Goal: Information Seeking & Learning: Learn about a topic

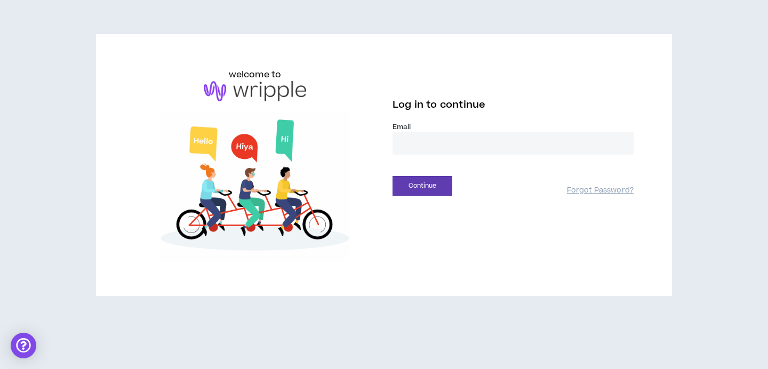
click at [441, 142] on input "email" at bounding box center [513, 143] width 241 height 23
type input "**********"
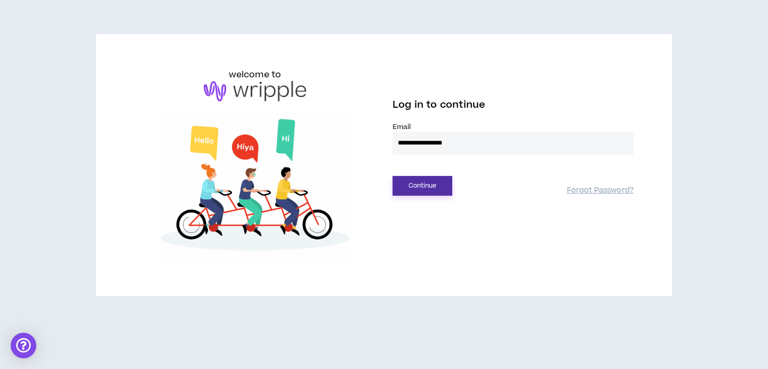
click at [428, 180] on button "Continue" at bounding box center [423, 186] width 60 height 20
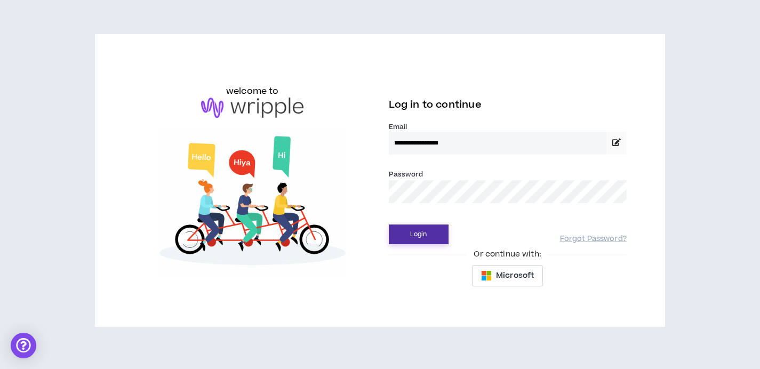
click at [418, 229] on button "Login" at bounding box center [419, 235] width 60 height 20
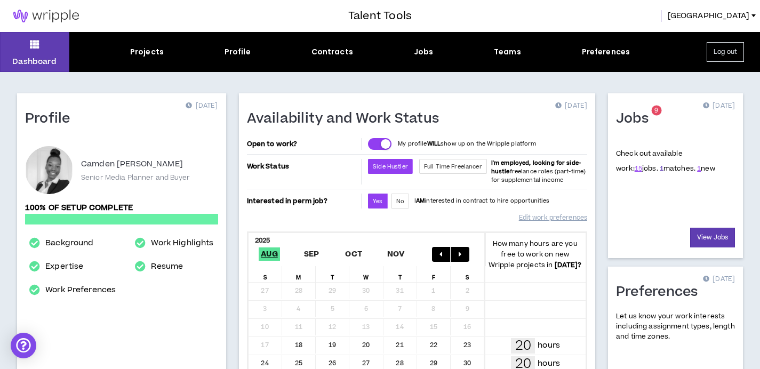
click at [660, 168] on link "1" at bounding box center [662, 169] width 4 height 10
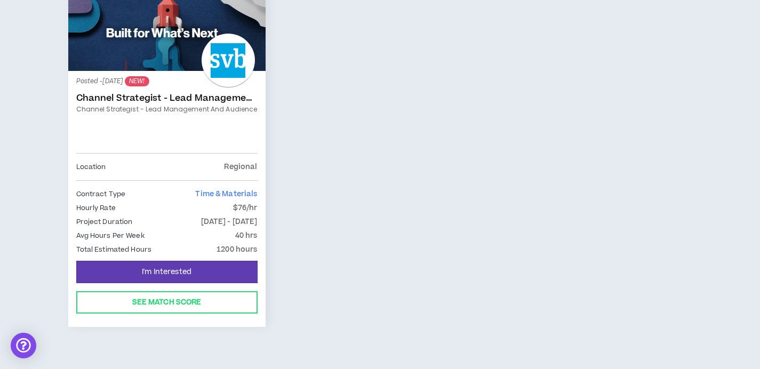
scroll to position [235, 0]
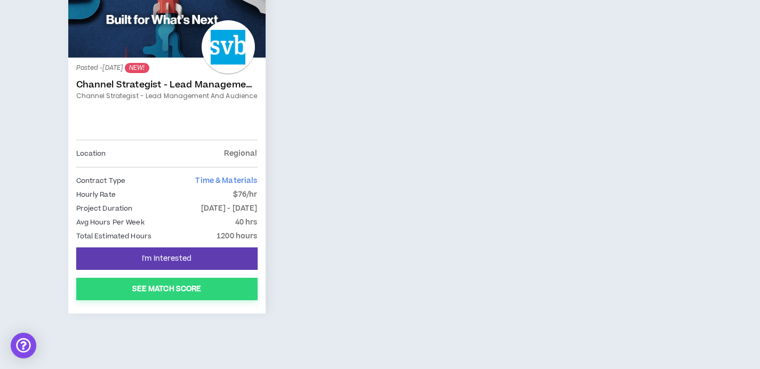
click at [165, 293] on button "See Match Score" at bounding box center [166, 289] width 181 height 22
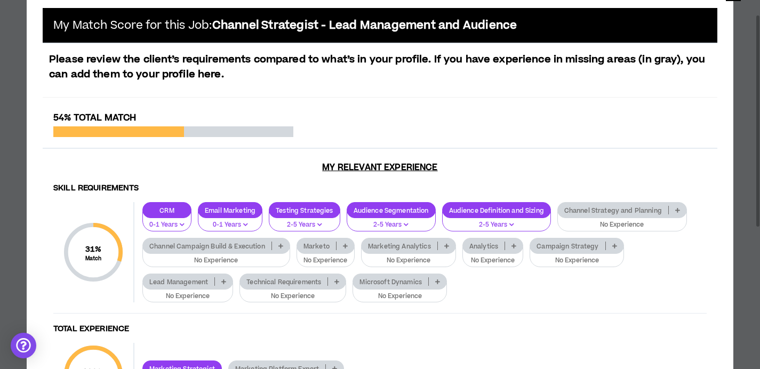
click at [647, 224] on p "No Experience" at bounding box center [622, 225] width 116 height 10
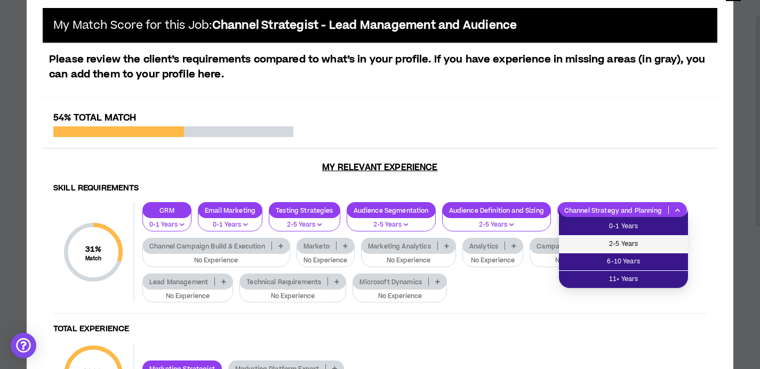
click at [630, 248] on span "2-5 Years" at bounding box center [623, 244] width 116 height 12
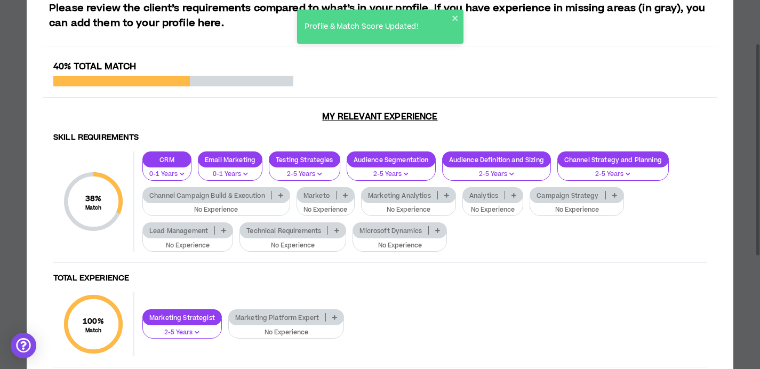
click at [217, 209] on p "No Experience" at bounding box center [216, 210] width 134 height 10
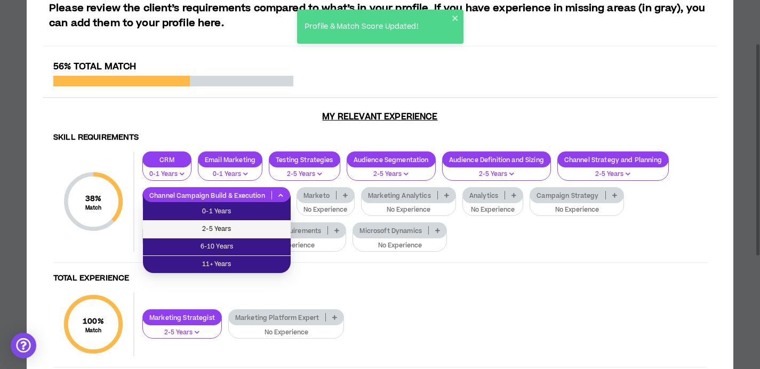
click at [221, 231] on span "2-5 Years" at bounding box center [216, 230] width 135 height 12
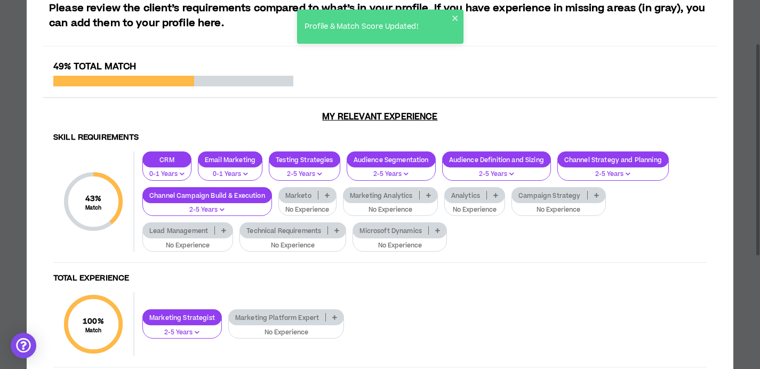
click at [399, 210] on p "No Experience" at bounding box center [390, 210] width 81 height 10
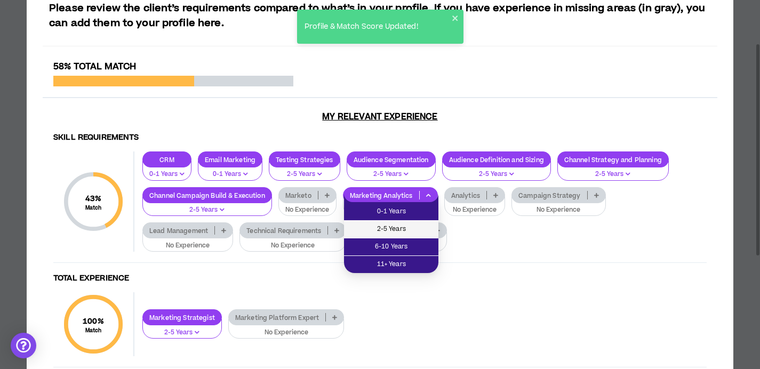
click at [396, 233] on span "2-5 Years" at bounding box center [391, 230] width 82 height 12
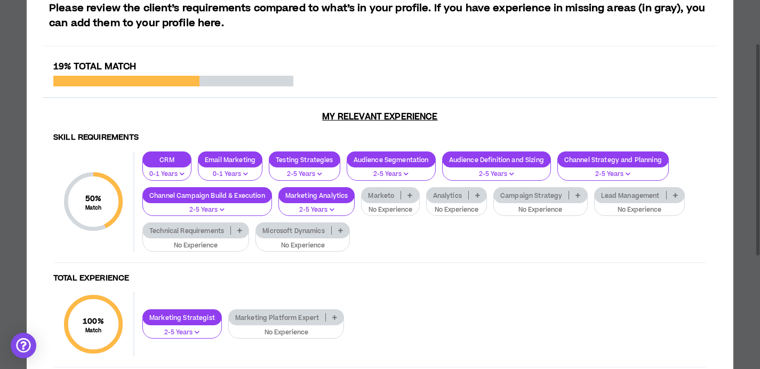
click at [452, 209] on p "No Experience" at bounding box center [456, 210] width 47 height 10
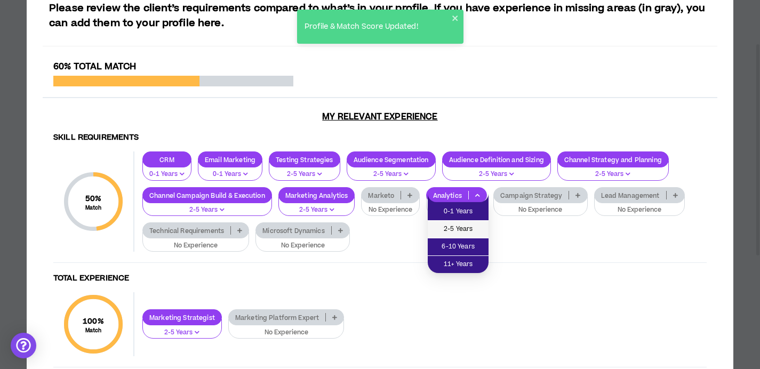
click at [452, 233] on span "2-5 Years" at bounding box center [458, 230] width 48 height 12
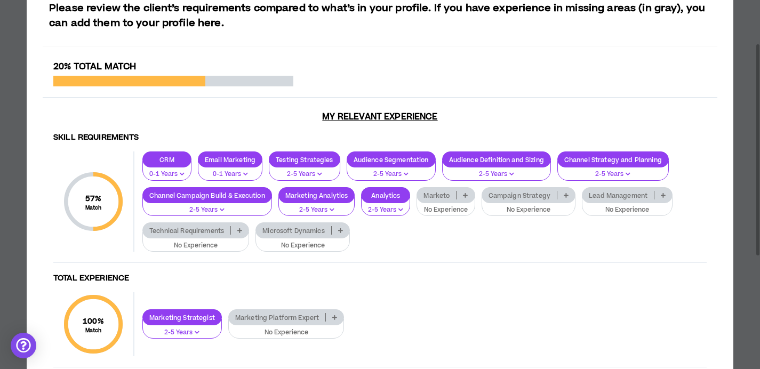
click at [511, 208] on p "No Experience" at bounding box center [529, 210] width 81 height 10
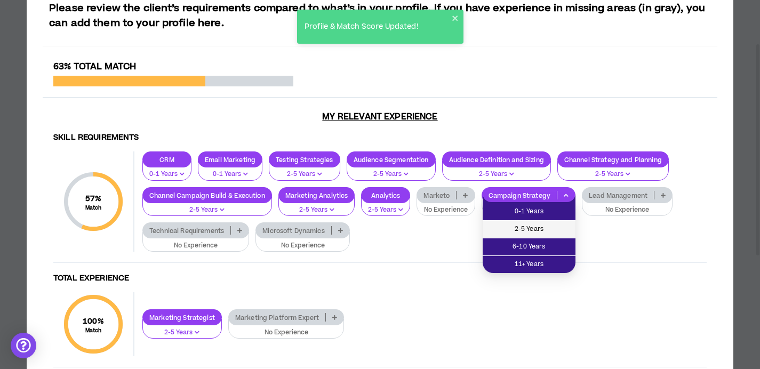
click at [510, 228] on span "2-5 Years" at bounding box center [529, 230] width 80 height 12
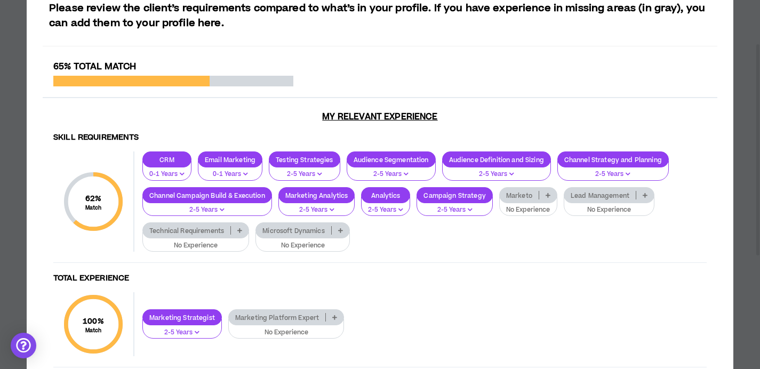
click at [608, 210] on p "No Experience" at bounding box center [609, 210] width 77 height 10
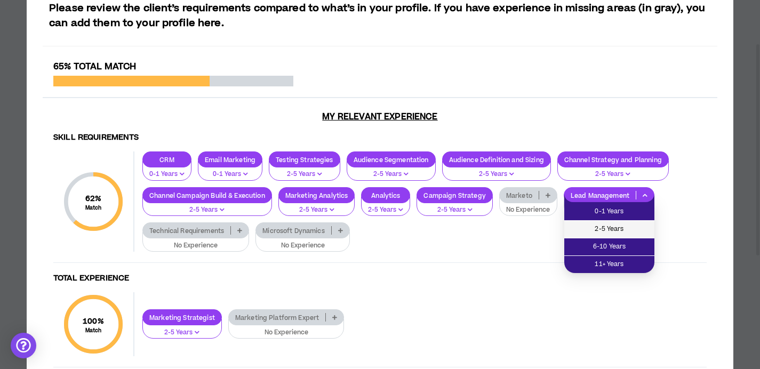
click at [600, 227] on span "2-5 Years" at bounding box center [609, 230] width 77 height 12
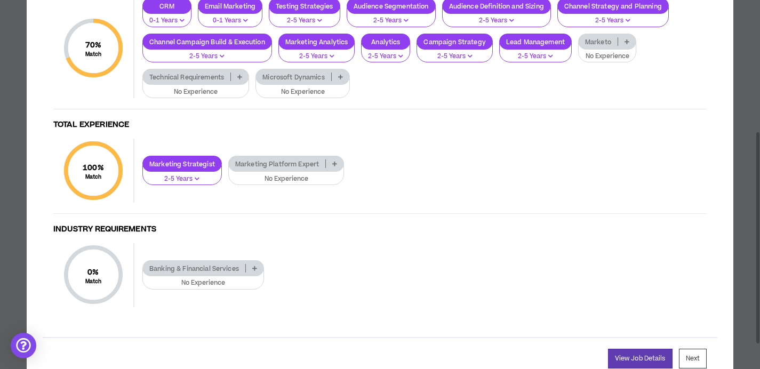
click at [204, 280] on p "No Experience" at bounding box center [203, 283] width 108 height 10
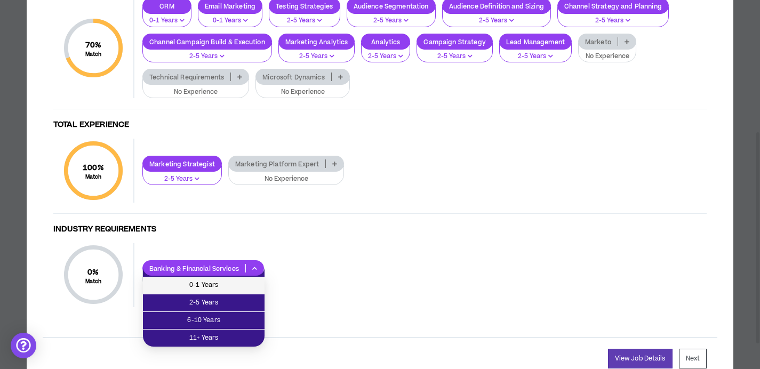
click at [203, 285] on span "0-1 Years" at bounding box center [203, 286] width 109 height 12
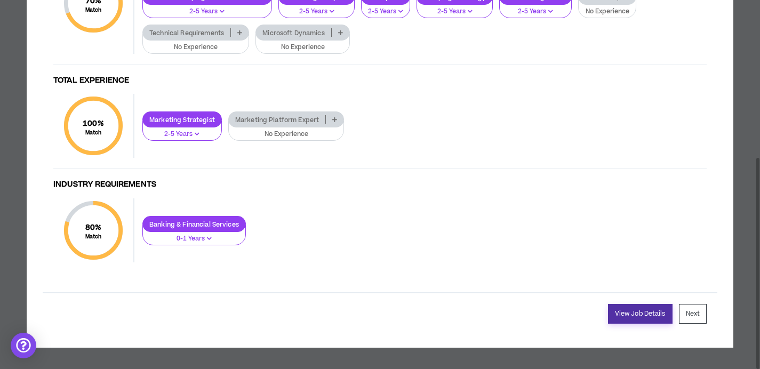
click at [643, 310] on link "View Job Details" at bounding box center [640, 314] width 65 height 20
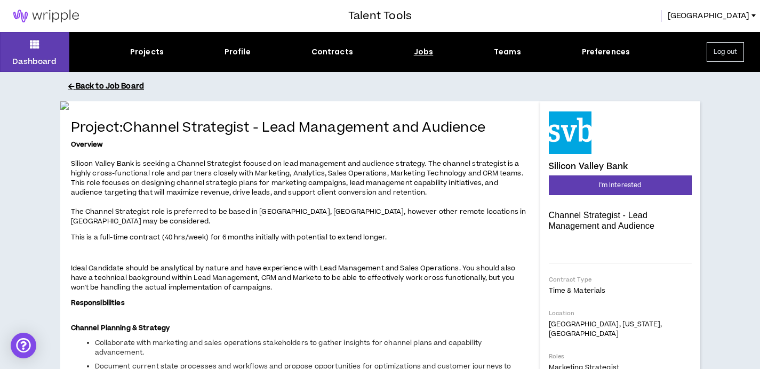
click at [86, 85] on button "Back to Job Board" at bounding box center [388, 86] width 640 height 19
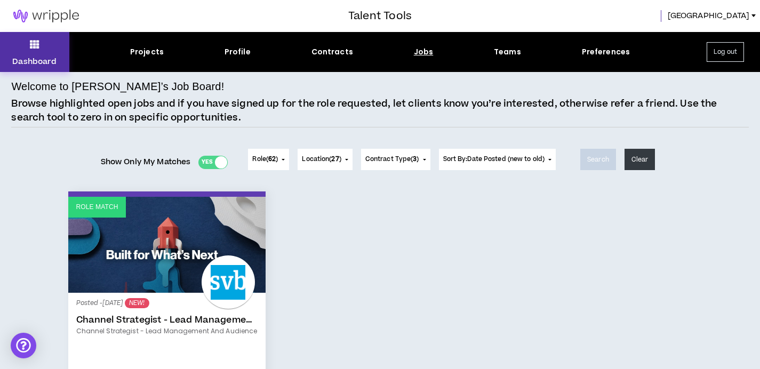
click at [44, 50] on button "Dashboard" at bounding box center [34, 52] width 69 height 40
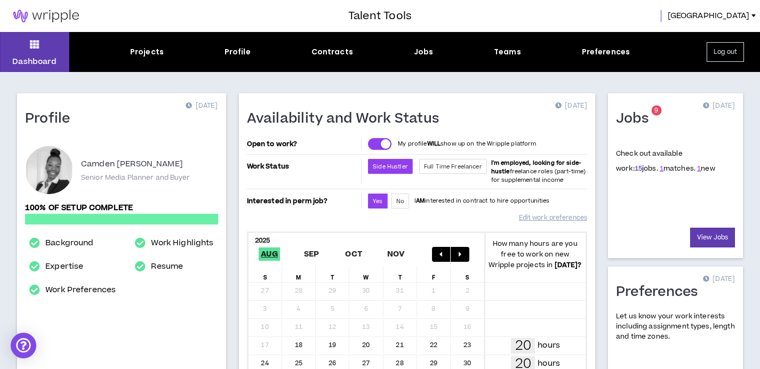
click at [635, 172] on link "15" at bounding box center [638, 169] width 7 height 10
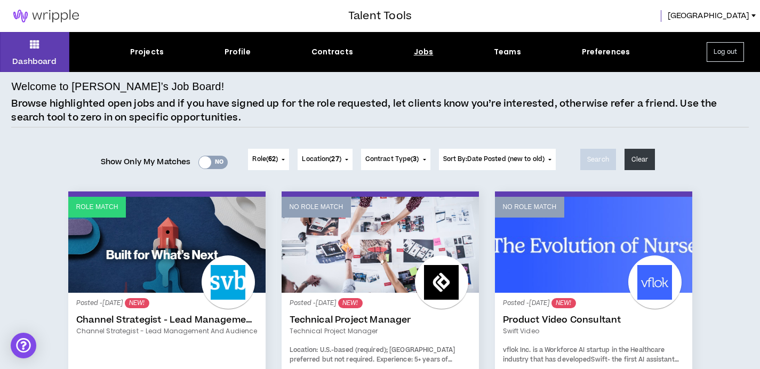
click at [281, 161] on button "Role ( 62 )" at bounding box center [268, 159] width 41 height 21
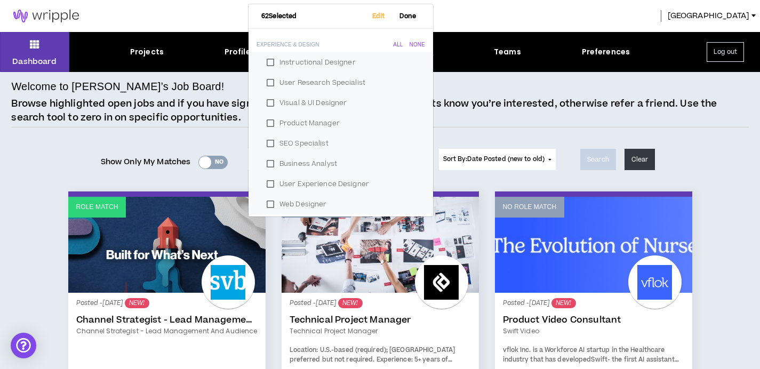
click at [63, 165] on div "Show Only My Matches Yes No Role ( 62 ) 62 Selected Edit Done Experience & Desi…" at bounding box center [379, 159] width 737 height 43
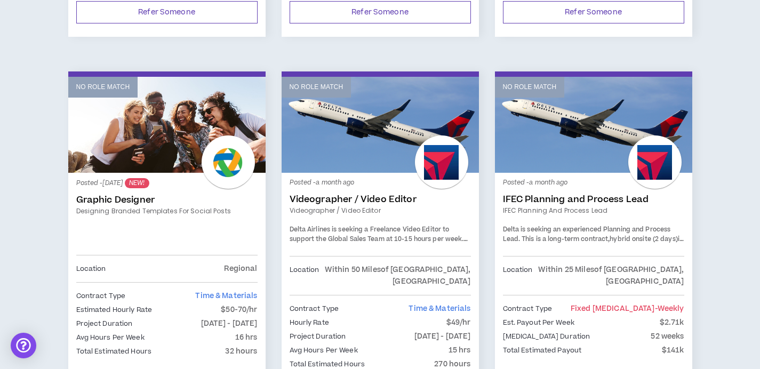
scroll to position [917, 0]
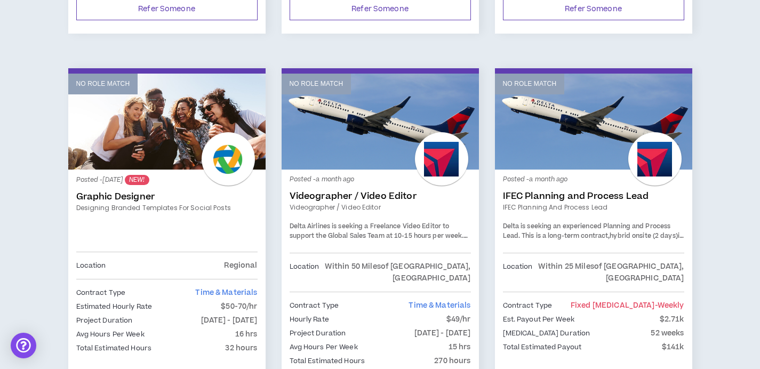
click at [145, 116] on link "No Role Match" at bounding box center [166, 122] width 197 height 96
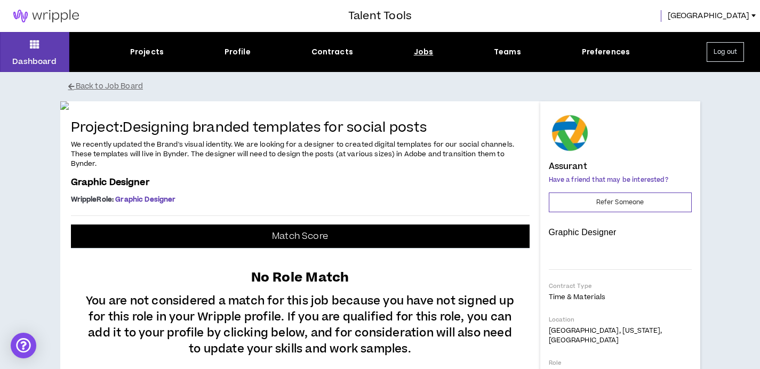
click at [744, 18] on span "[GEOGRAPHIC_DATA]" at bounding box center [709, 16] width 82 height 12
click at [20, 50] on button "Dashboard" at bounding box center [34, 52] width 69 height 40
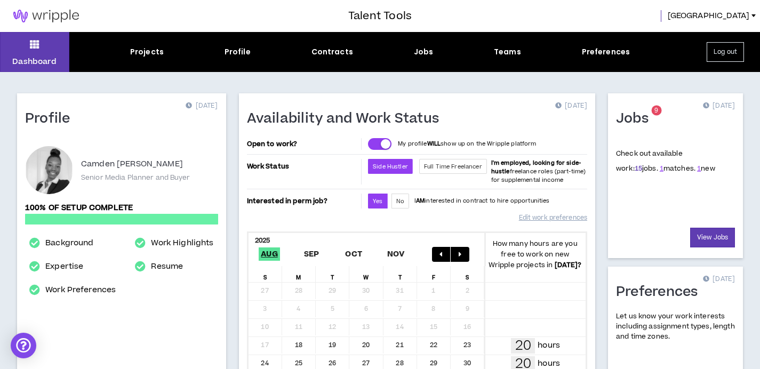
click at [635, 168] on link "15" at bounding box center [638, 169] width 7 height 10
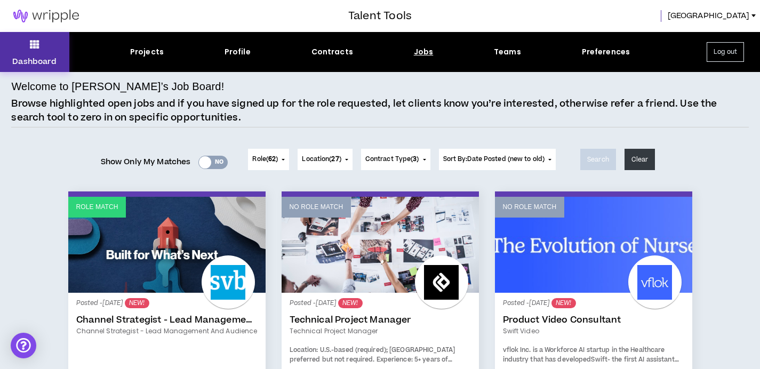
click at [36, 52] on button "Dashboard" at bounding box center [34, 52] width 69 height 40
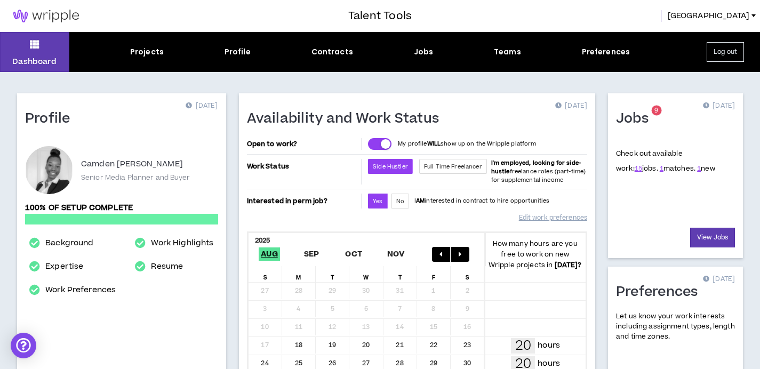
click at [722, 54] on button "Log out" at bounding box center [725, 52] width 37 height 20
